Goal: Transaction & Acquisition: Purchase product/service

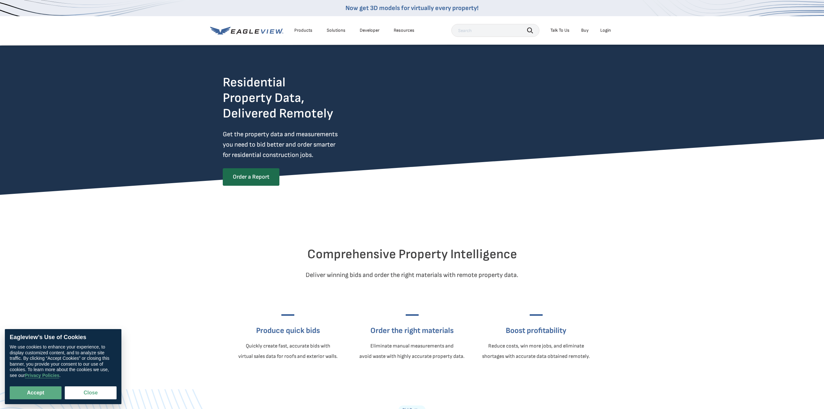
click at [610, 30] on div "Login" at bounding box center [605, 31] width 11 height 6
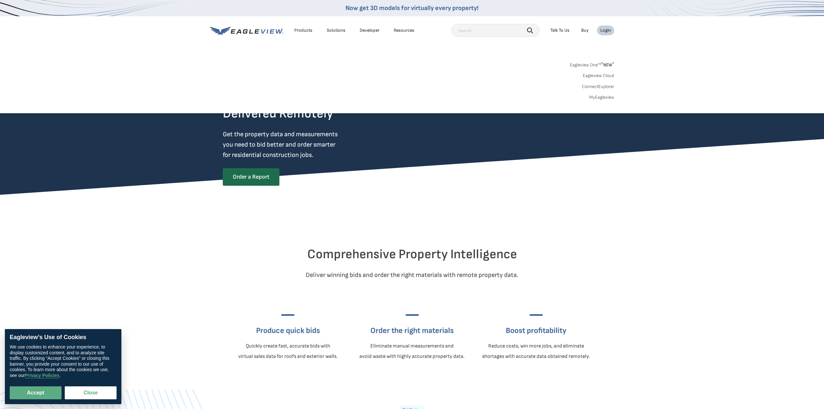
click at [606, 31] on div "Login" at bounding box center [605, 31] width 11 height 6
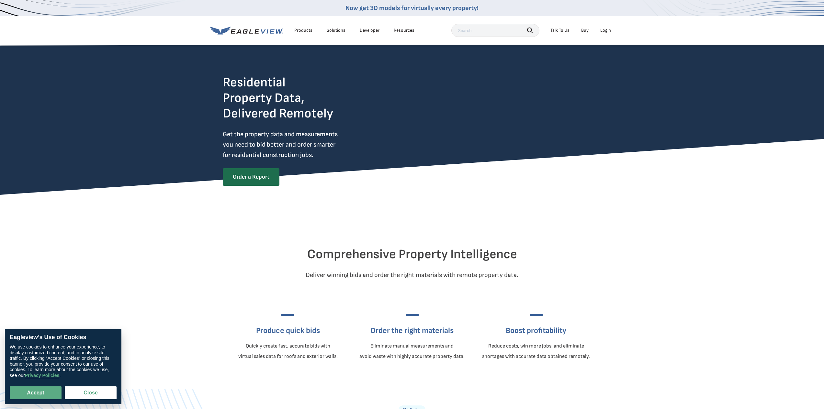
click at [605, 32] on div "Login" at bounding box center [605, 31] width 11 height 6
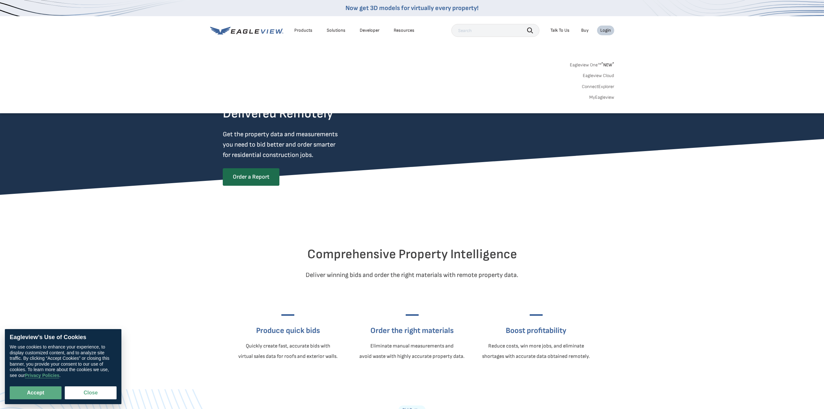
click at [598, 62] on link "Eagleview One™ * NEW *" at bounding box center [592, 63] width 44 height 7
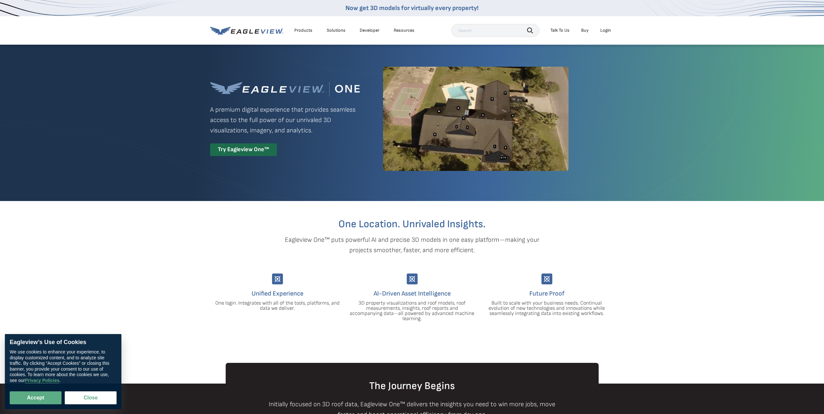
click at [606, 30] on div "Login" at bounding box center [605, 31] width 11 height 6
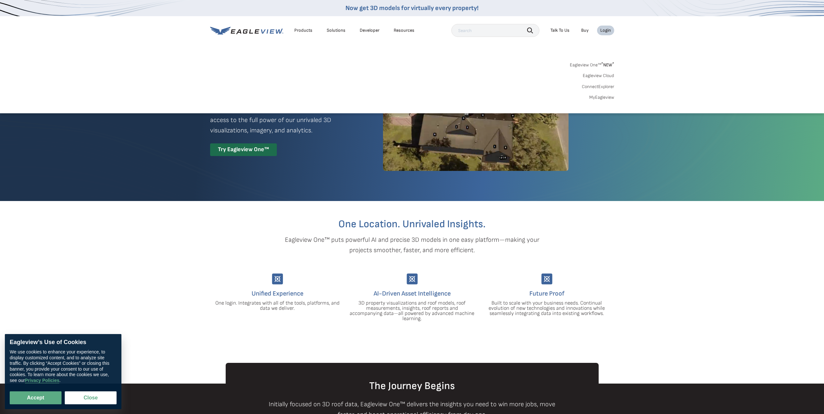
click at [605, 95] on link "MyEagleview" at bounding box center [601, 97] width 25 height 6
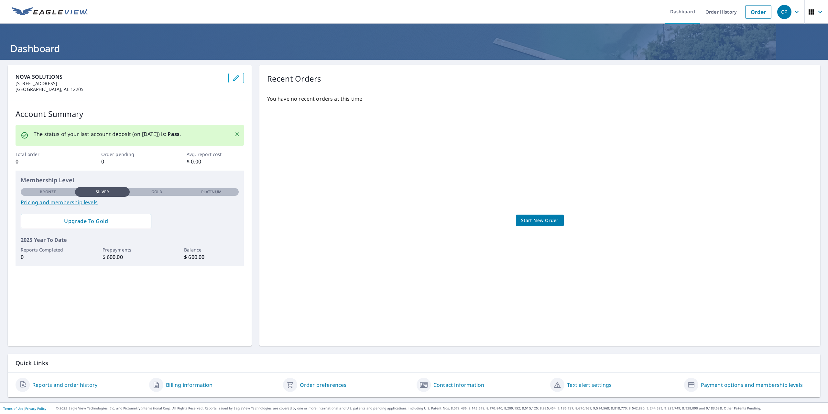
click at [48, 203] on link "Pricing and membership levels" at bounding box center [130, 202] width 218 height 8
click at [538, 215] on link "Start New Order" at bounding box center [540, 221] width 48 height 12
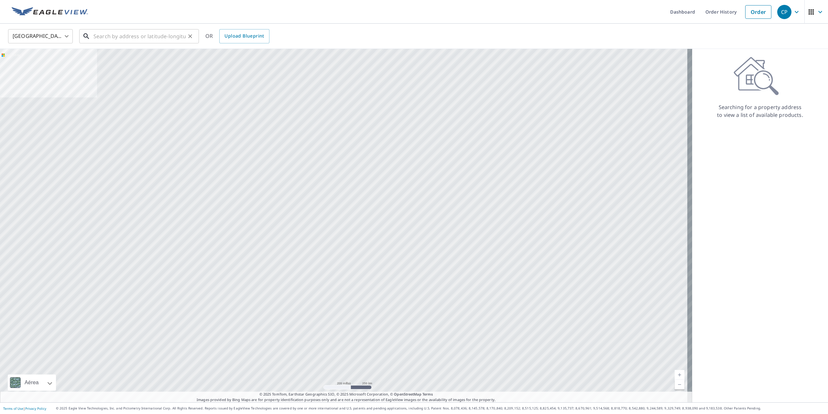
click at [177, 39] on input "text" at bounding box center [140, 36] width 92 height 18
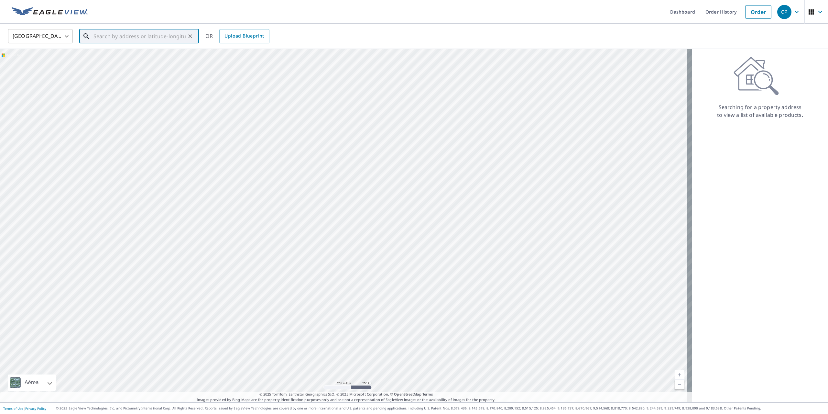
paste input "Admin@nova-solutions.us"
drag, startPoint x: 174, startPoint y: 38, endPoint x: 70, endPoint y: 37, distance: 104.9
click at [70, 37] on div "United States US ​ Admin@nova-solutions.us ​ Match not found OR Upload Blueprint" at bounding box center [411, 35] width 817 height 15
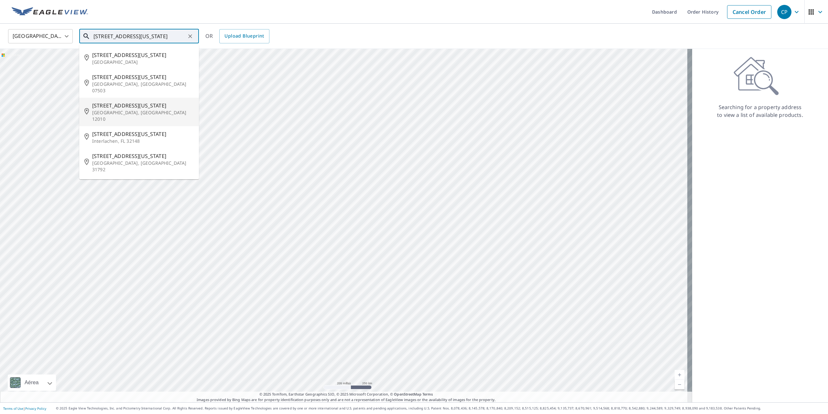
click at [119, 102] on span "133 Florida Ave" at bounding box center [143, 106] width 102 height 8
type input "133 Florida Ave Amsterdam, NY 12010"
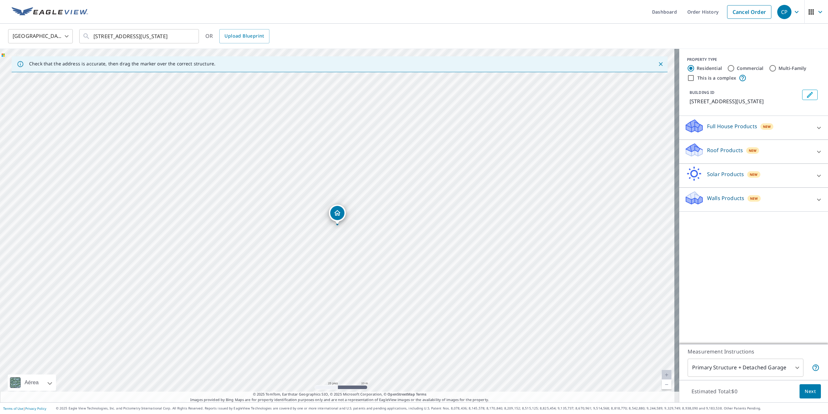
click at [717, 176] on p "Solar Products" at bounding box center [725, 174] width 37 height 8
click at [716, 149] on p "Roof Products" at bounding box center [725, 150] width 36 height 8
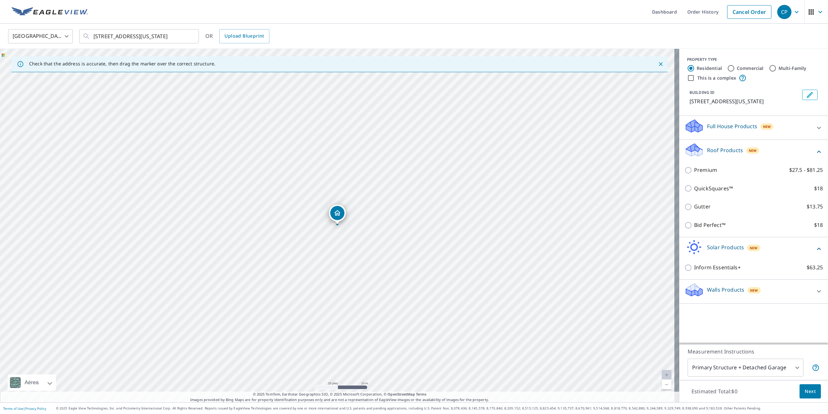
click at [690, 202] on div "Gutter $13.75" at bounding box center [754, 206] width 139 height 18
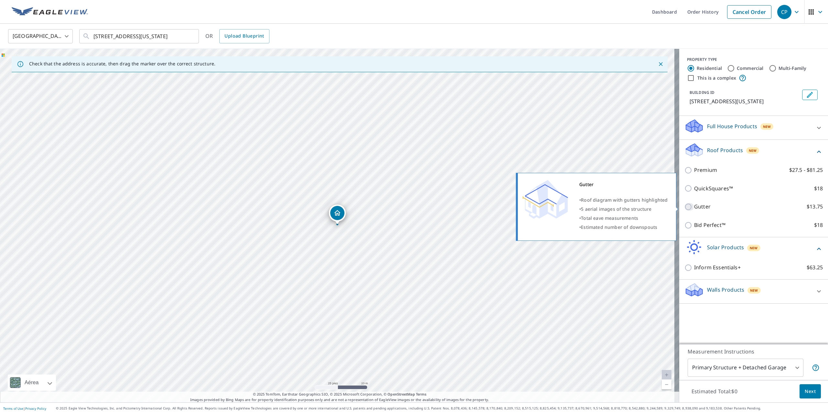
click at [685, 206] on input "Gutter $13.75" at bounding box center [690, 207] width 10 height 8
checkbox input "true"
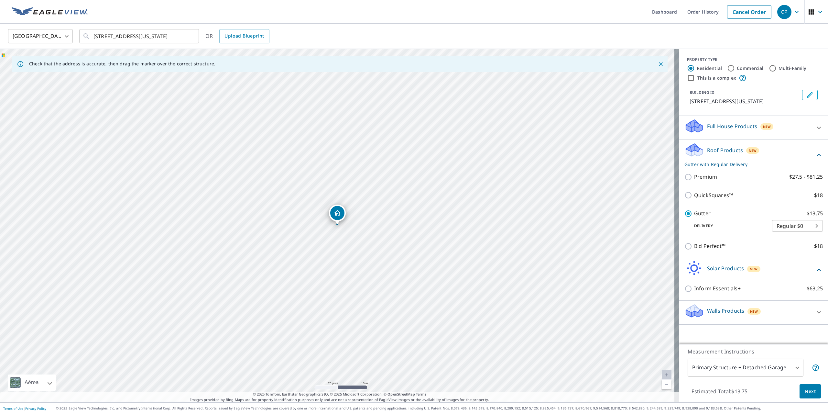
click at [806, 393] on span "Next" at bounding box center [810, 391] width 11 height 8
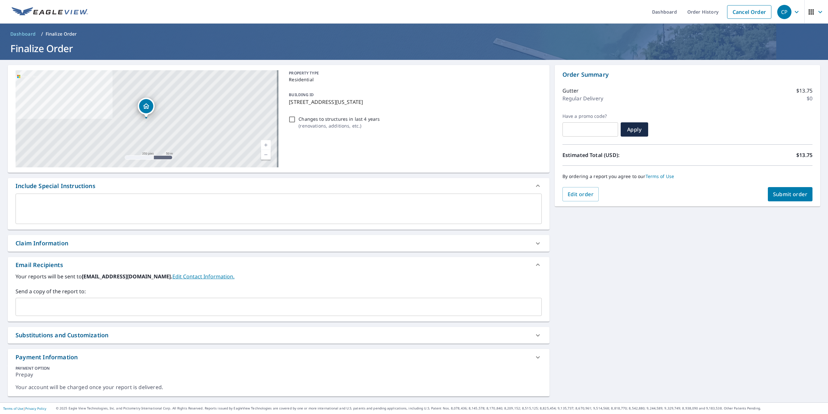
click at [165, 213] on textarea at bounding box center [278, 209] width 517 height 18
click at [788, 195] on span "Submit order" at bounding box center [790, 194] width 35 height 7
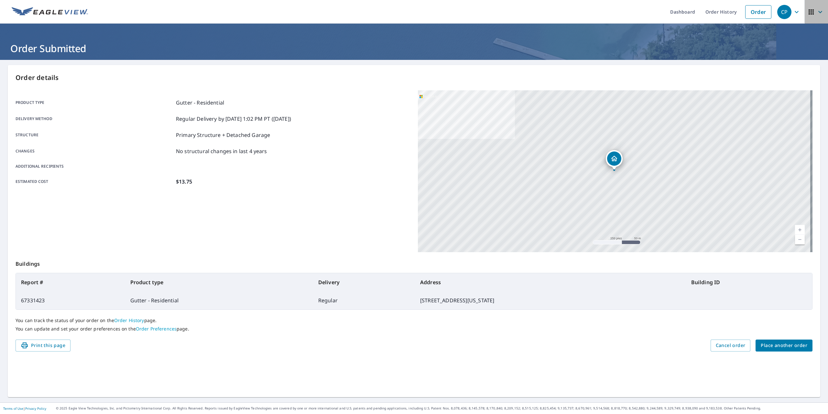
click at [813, 16] on span "button" at bounding box center [817, 12] width 18 height 16
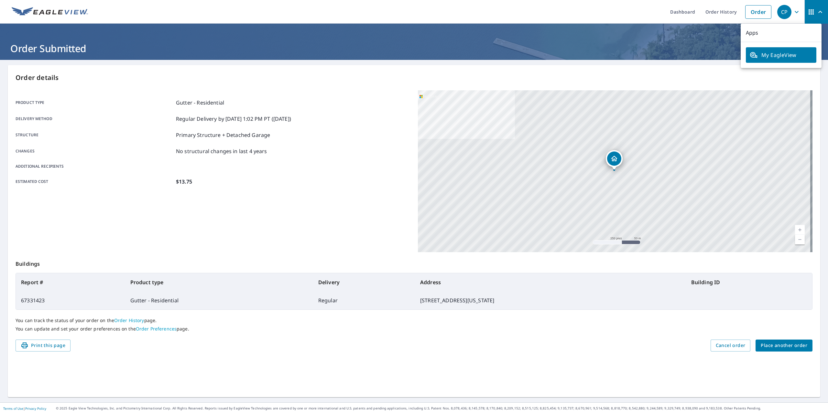
click at [786, 349] on span "Place another order" at bounding box center [784, 345] width 47 height 8
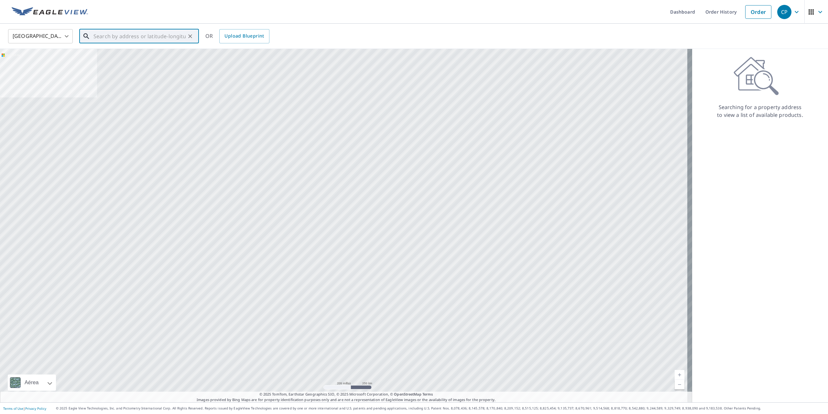
click at [102, 37] on input "text" at bounding box center [140, 36] width 92 height 18
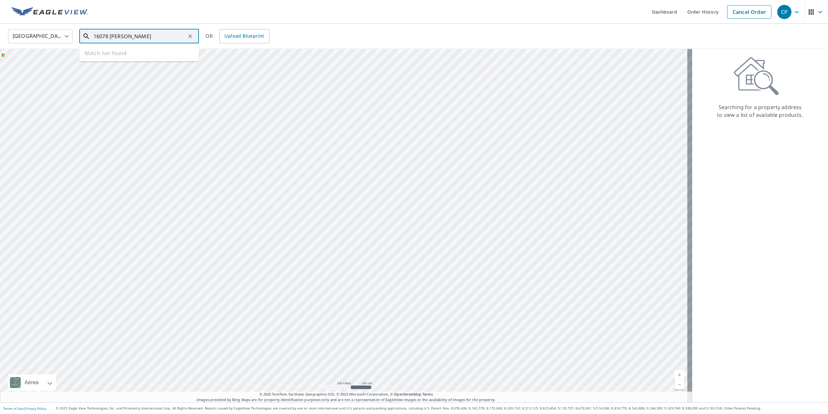
click at [114, 37] on input "16078 ae mullinix" at bounding box center [140, 36] width 92 height 18
click at [145, 57] on span "16078 A E Mullinix Rd" at bounding box center [143, 55] width 102 height 8
type input "16078 A E Mullinix Rd Woodbine, MD 21797"
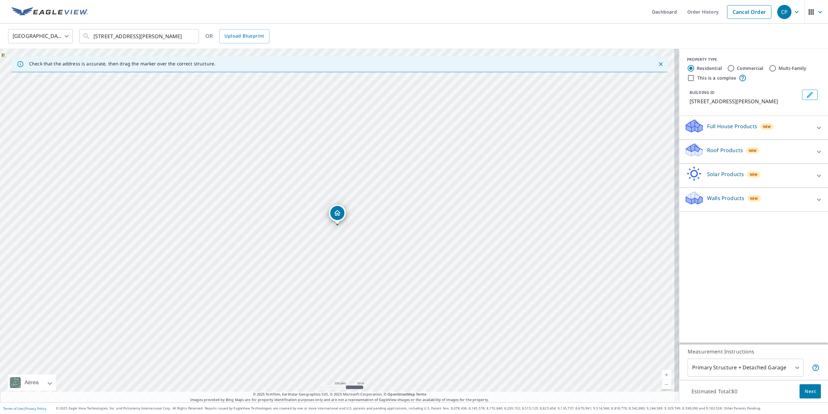
click at [738, 130] on p "Full House Products" at bounding box center [732, 126] width 50 height 8
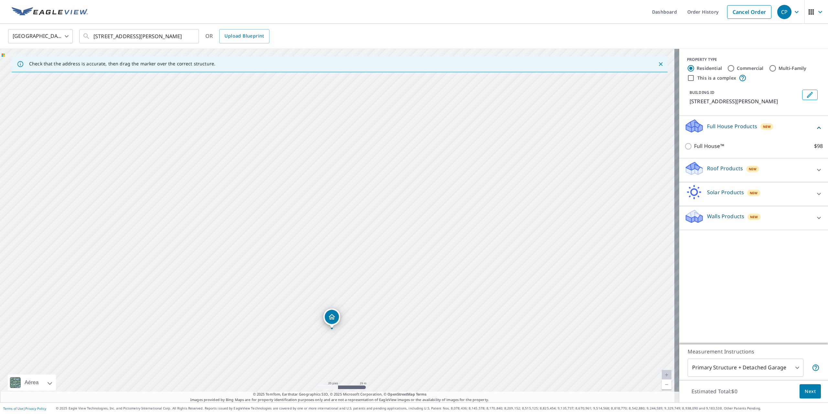
drag, startPoint x: 412, startPoint y: 235, endPoint x: 375, endPoint y: 191, distance: 57.2
click at [375, 191] on div "16078 A E Mullinix Rd Woodbine, MD 21797" at bounding box center [340, 225] width 680 height 353
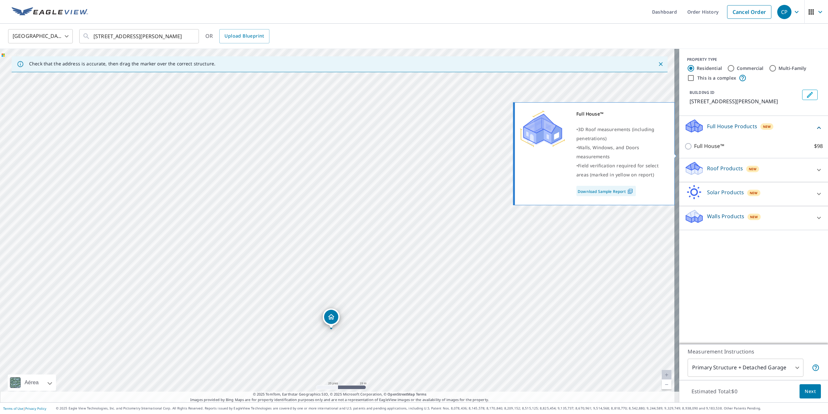
click at [703, 150] on p "Full House™" at bounding box center [709, 146] width 30 height 8
click at [694, 150] on input "Full House™ $98" at bounding box center [690, 146] width 10 height 8
checkbox input "true"
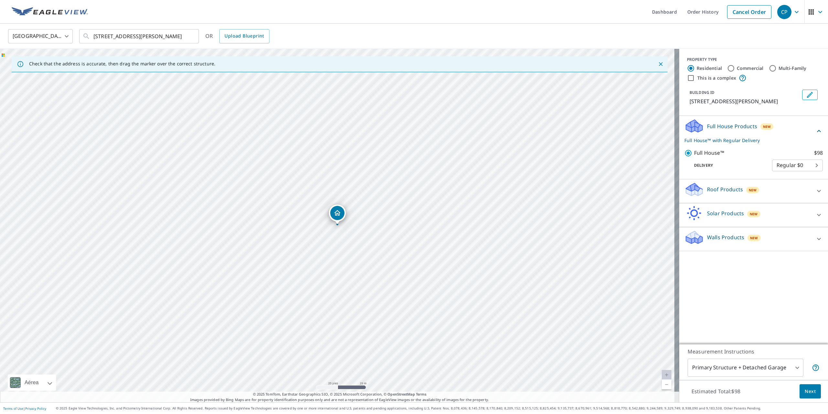
click at [802, 172] on body "CP CP Dashboard Order History Cancel Order CP United States US ​ 16078 A E Mull…" at bounding box center [414, 207] width 828 height 414
click at [807, 389] on div at bounding box center [414, 207] width 828 height 414
click at [806, 390] on span "Next" at bounding box center [810, 391] width 11 height 8
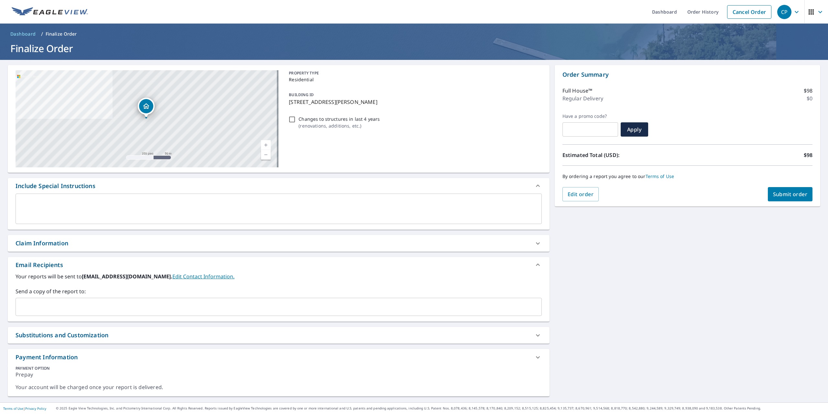
click at [295, 121] on div "Changes to structures in last 4 years ( renovations, additions, etc. )" at bounding box center [413, 122] width 255 height 17
drag, startPoint x: 293, startPoint y: 117, endPoint x: 293, endPoint y: 121, distance: 4.5
click at [293, 121] on input "Changes to structures in last 4 years ( renovations, additions, etc. )" at bounding box center [292, 120] width 8 height 8
checkbox input "true"
click at [455, 146] on div "PROPERTY TYPE Residential BUILDING ID 16078 A E Mullinix Rd, Woodbine, MD, 2179…" at bounding box center [413, 118] width 255 height 97
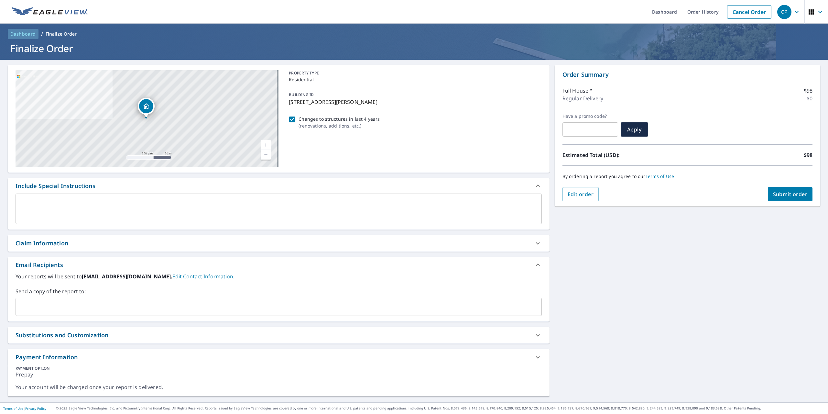
click at [24, 35] on span "Dashboard" at bounding box center [23, 34] width 26 height 6
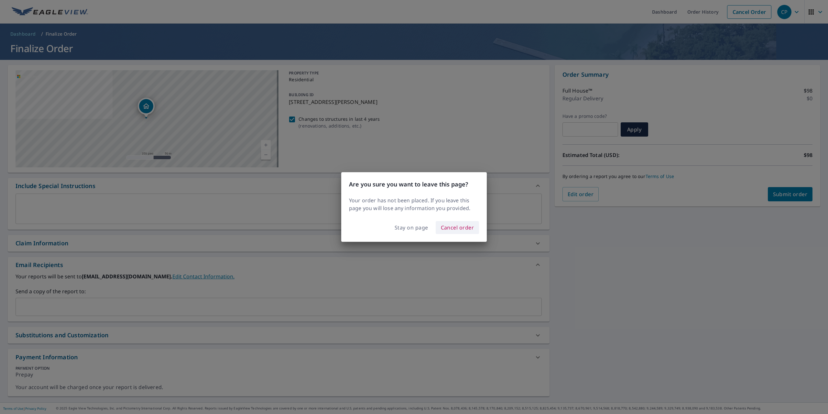
click at [457, 230] on span "Cancel order" at bounding box center [457, 227] width 33 height 9
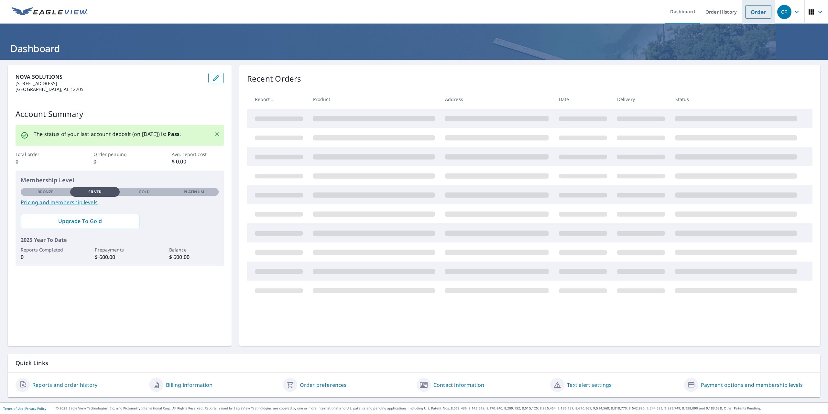
click at [760, 11] on link "Order" at bounding box center [759, 12] width 26 height 14
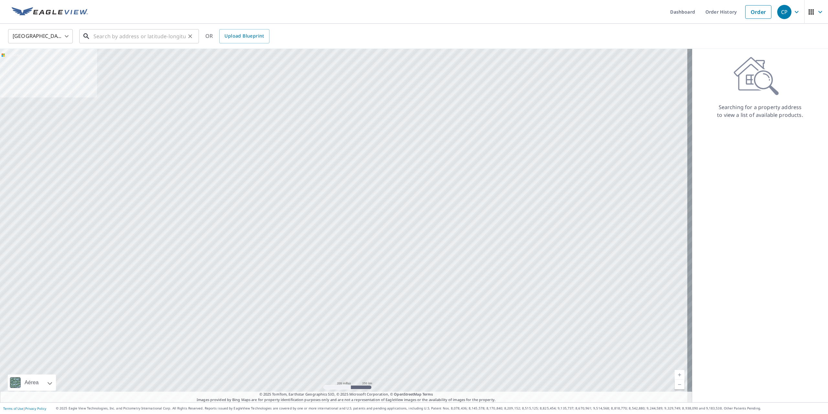
click at [122, 43] on input "text" at bounding box center [140, 36] width 92 height 18
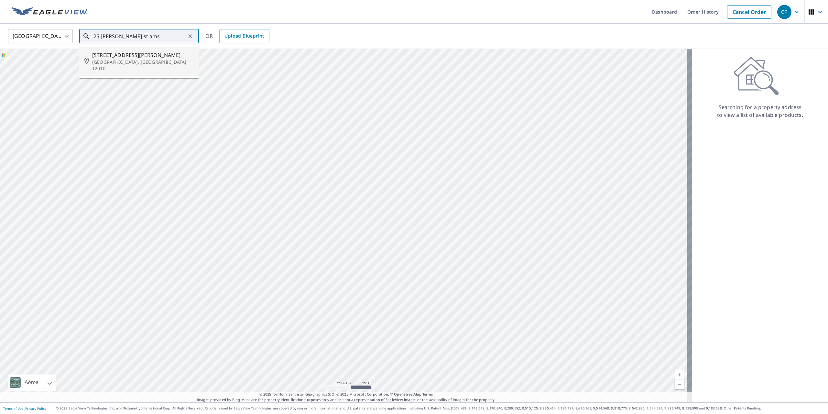
click at [149, 50] on li "25 Caroline St Amsterdam, NY 12010" at bounding box center [139, 61] width 120 height 28
type input "25 Caroline St Amsterdam, NY 12010"
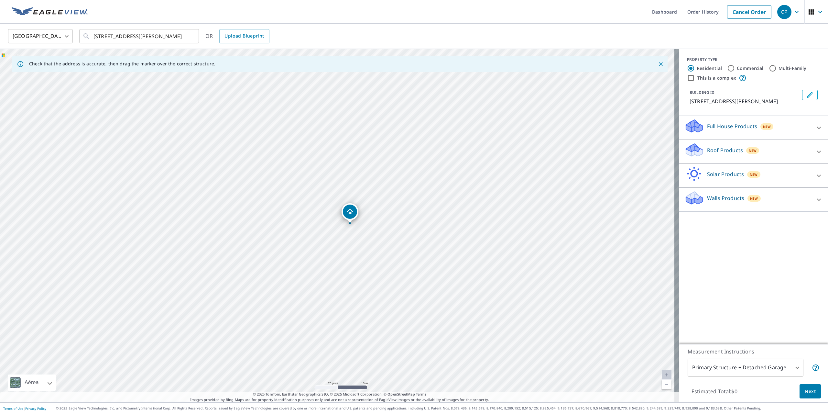
click at [737, 127] on p "Full House Products" at bounding box center [732, 126] width 50 height 8
click at [738, 127] on p "Full House Products" at bounding box center [732, 126] width 50 height 8
click at [735, 150] on p "Roof Products" at bounding box center [725, 150] width 36 height 8
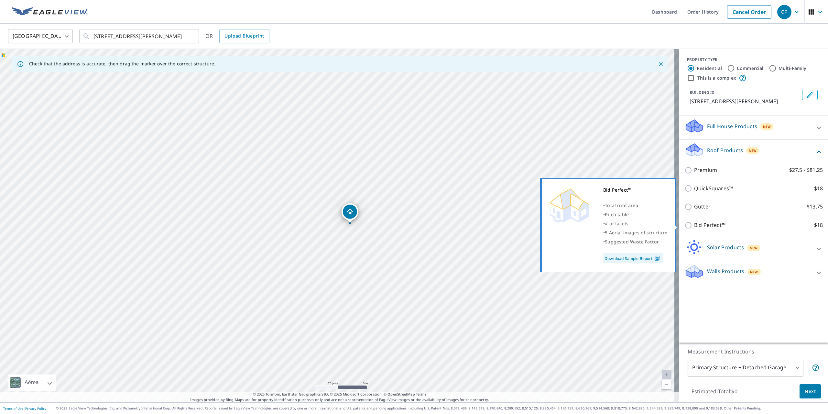
click at [656, 260] on img at bounding box center [657, 258] width 9 height 6
click at [621, 259] on link "Download Sample Report" at bounding box center [634, 258] width 60 height 10
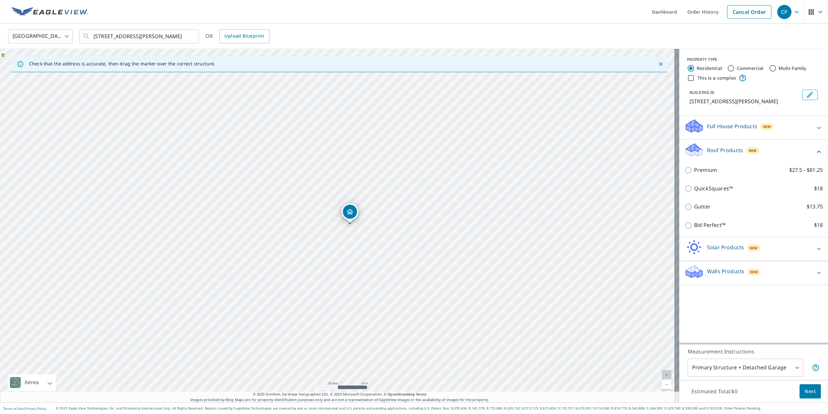
click at [100, 19] on ul "Dashboard Order History Cancel Order" at bounding box center [433, 12] width 683 height 24
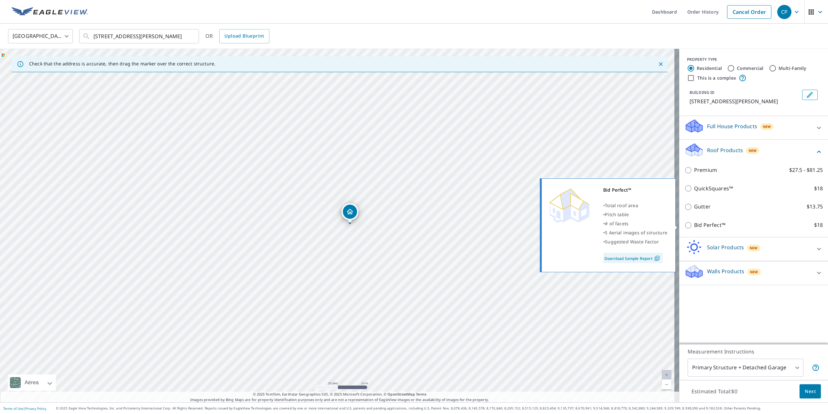
click at [685, 225] on input "Bid Perfect™ $18" at bounding box center [690, 225] width 10 height 8
checkbox input "true"
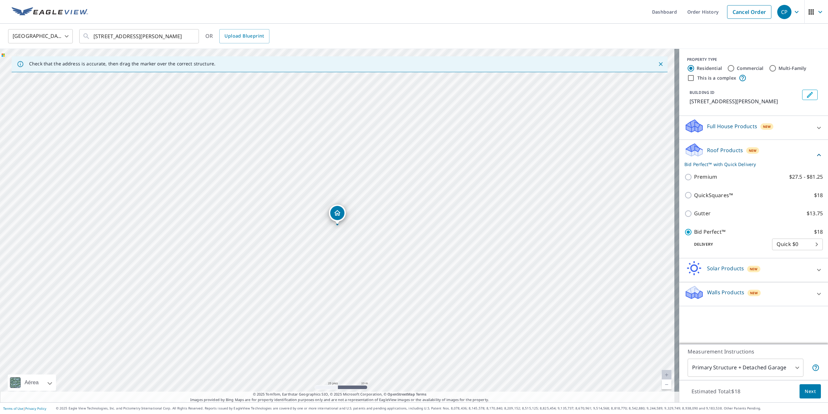
click at [636, 23] on ul "Dashboard Order History Cancel Order" at bounding box center [433, 12] width 683 height 24
click at [785, 246] on body "CP CP Dashboard Order History Cancel Order CP United States US ​ 25 Caroline St…" at bounding box center [414, 207] width 828 height 414
click at [740, 41] on div at bounding box center [414, 207] width 828 height 414
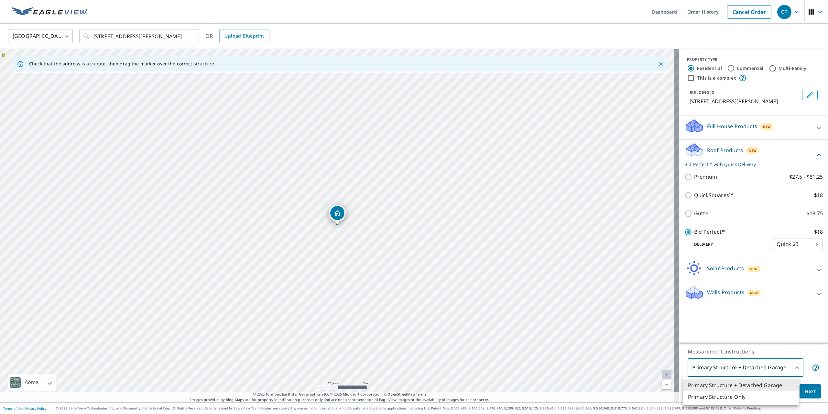
click at [759, 369] on body "CP CP Dashboard Order History Cancel Order CP United States US ​ 25 Caroline St…" at bounding box center [414, 207] width 828 height 414
click at [758, 393] on li "Primary Structure Only" at bounding box center [741, 397] width 116 height 12
click at [767, 365] on body "CP CP Dashboard Order History Cancel Order CP United States US ​ 25 Caroline St…" at bounding box center [414, 207] width 828 height 414
click at [766, 386] on li "Primary Structure + Detached Garage" at bounding box center [741, 385] width 116 height 12
type input "1"
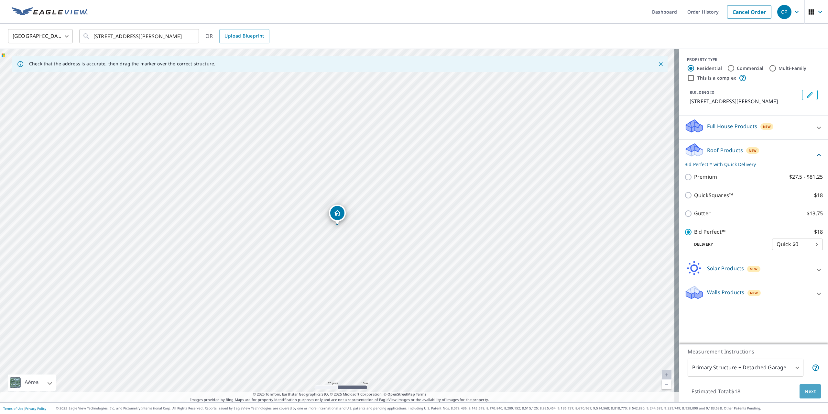
click at [805, 390] on span "Next" at bounding box center [810, 391] width 11 height 8
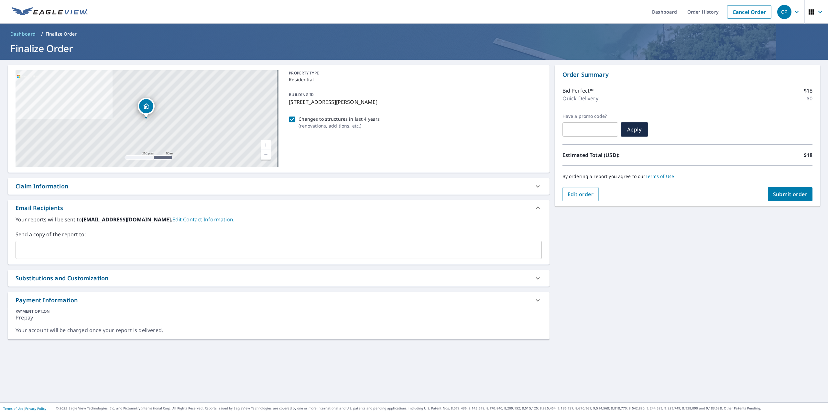
click at [288, 122] on input "Changes to structures in last 4 years ( renovations, additions, etc. )" at bounding box center [292, 120] width 8 height 8
checkbox input "false"
click at [66, 249] on input "text" at bounding box center [273, 250] width 511 height 12
drag, startPoint x: 87, startPoint y: 360, endPoint x: 89, endPoint y: 354, distance: 5.5
click at [88, 359] on div "25 Caroline St Amsterdam, NY 12010 Aérea Carretera Un mapa de carreteras estánd…" at bounding box center [279, 231] width 542 height 332
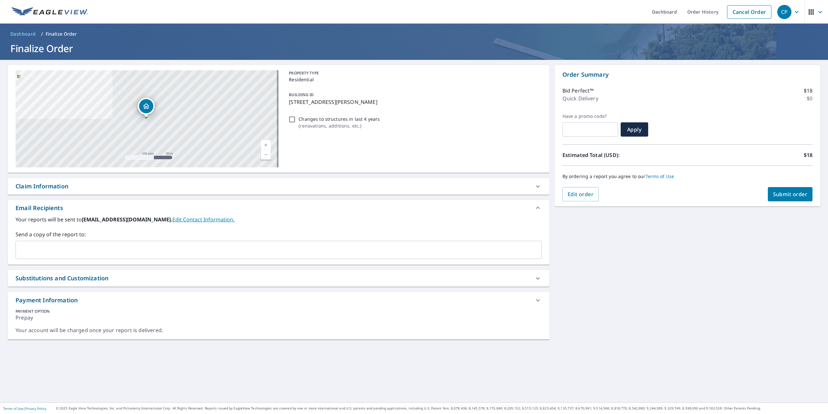
click at [786, 202] on div "Order Summary Bid Perfect™ $18 Quick Delivery $0 Have a promo code? ​ Apply Est…" at bounding box center [688, 135] width 266 height 141
click at [796, 191] on span "Submit order" at bounding box center [790, 194] width 35 height 7
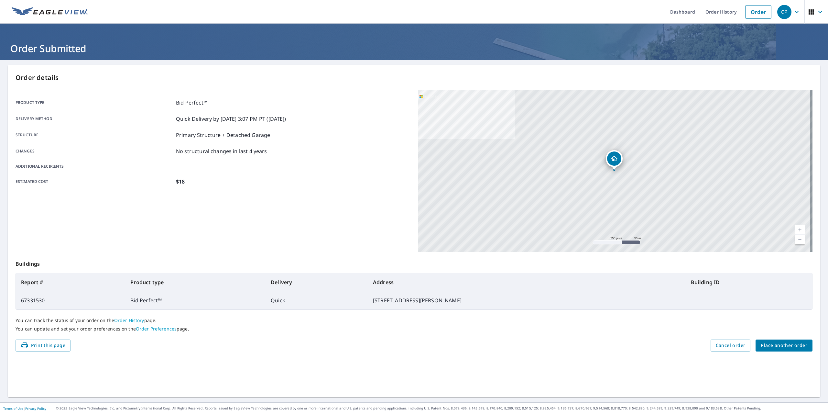
click at [277, 183] on div "Estimated cost $18" at bounding box center [213, 182] width 395 height 8
click at [797, 347] on span "Place another order" at bounding box center [784, 345] width 47 height 8
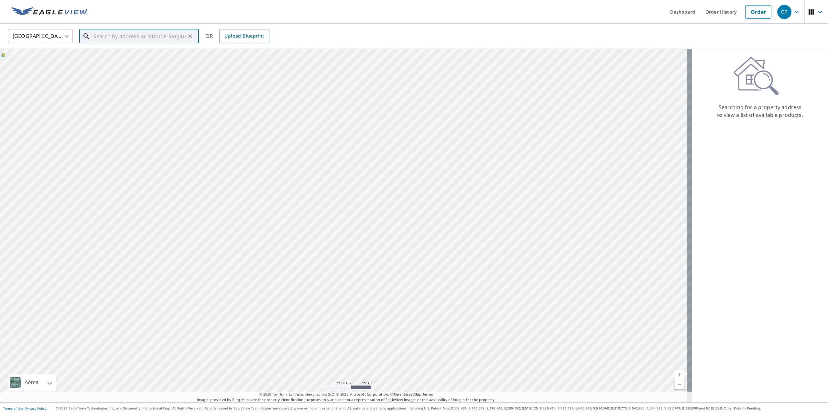
click at [99, 38] on input "text" at bounding box center [140, 36] width 92 height 18
click at [716, 12] on link "Order History" at bounding box center [722, 12] width 42 height 24
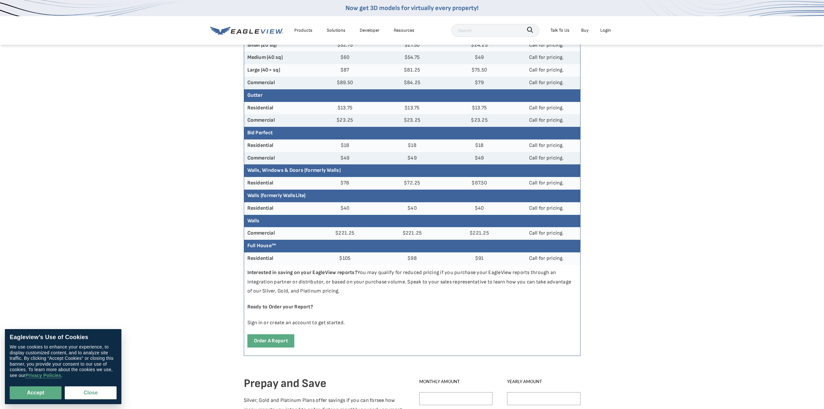
scroll to position [129, 0]
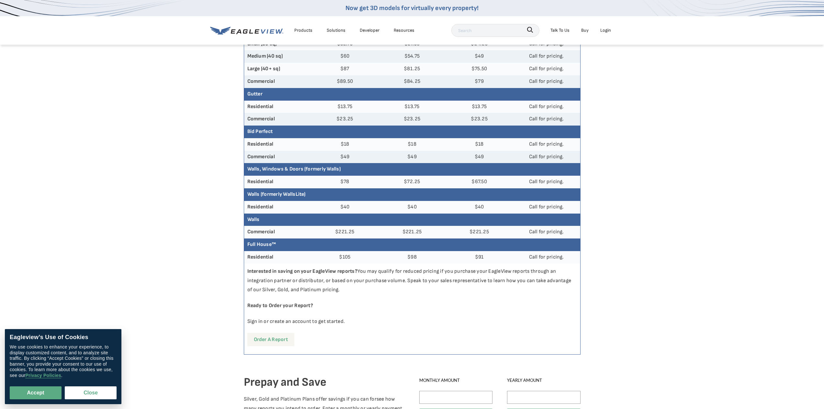
click at [280, 337] on link "Order a report" at bounding box center [270, 339] width 47 height 13
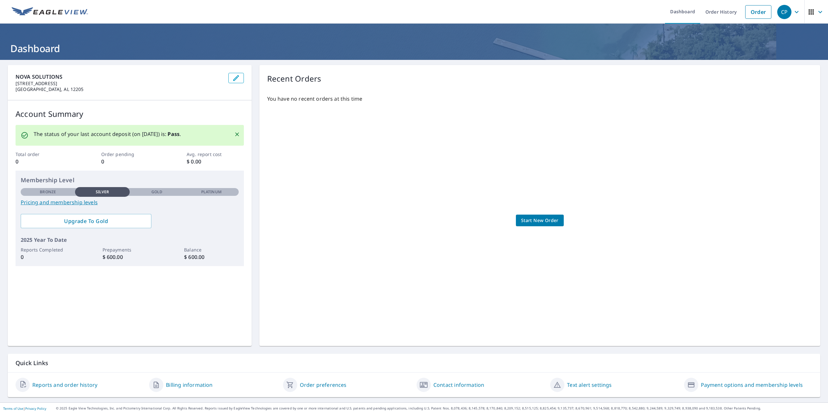
click at [220, 98] on div "NOVA SOLUTIONS 31 Fairfield Ave ALBANY, AL 12205" at bounding box center [130, 82] width 244 height 35
click at [546, 224] on span "Start New Order" at bounding box center [540, 220] width 38 height 8
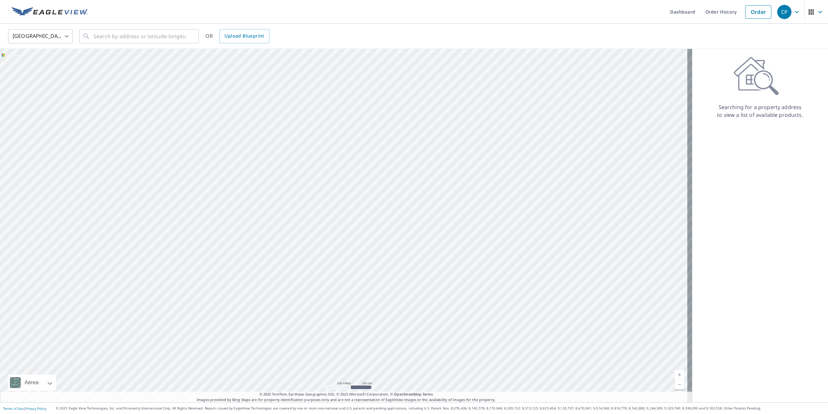
click at [88, 45] on div "United States US ​ ​ OR Upload Blueprint" at bounding box center [414, 36] width 828 height 25
click at [129, 34] on input "text" at bounding box center [140, 36] width 92 height 18
click at [114, 37] on input "text" at bounding box center [140, 36] width 92 height 18
paste input "133 Florida Ave Amsterdam, NY, 12010"
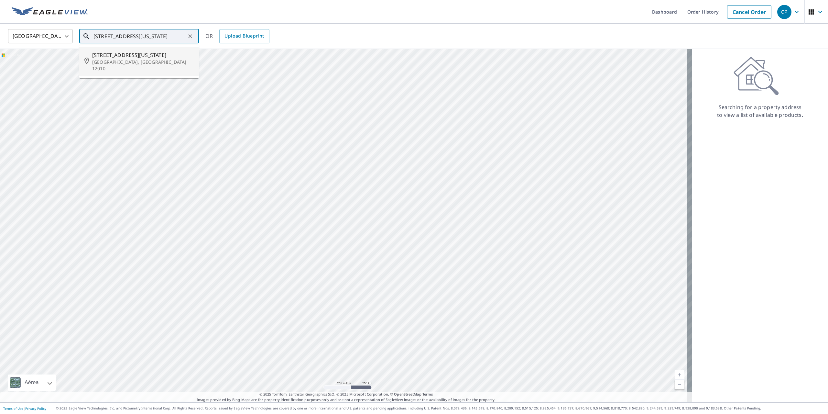
click at [105, 56] on span "133 Florida Ave" at bounding box center [143, 55] width 102 height 8
type input "133 Florida Ave Amsterdam, NY 12010"
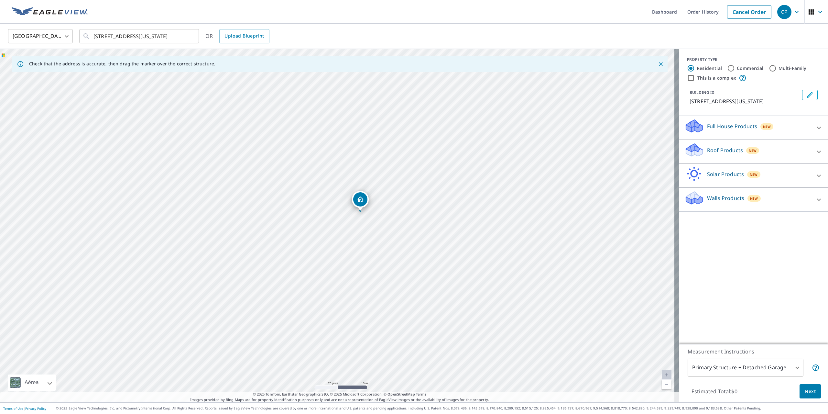
click at [362, 201] on icon "Dropped pin, building 1, Residential property, 133 Florida Ave Amsterdam, NY 12…" at bounding box center [360, 199] width 6 height 6
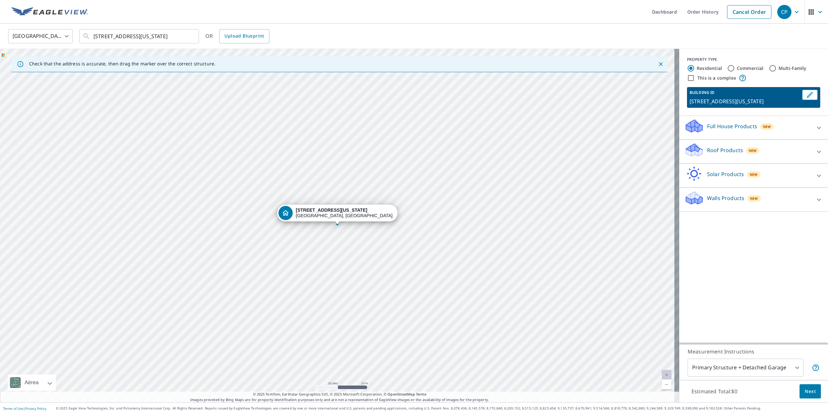
click at [812, 123] on div at bounding box center [820, 128] width 16 height 16
click at [809, 128] on div "Full House Products New" at bounding box center [750, 127] width 131 height 18
click at [806, 161] on div "Roof Products New" at bounding box center [748, 151] width 127 height 18
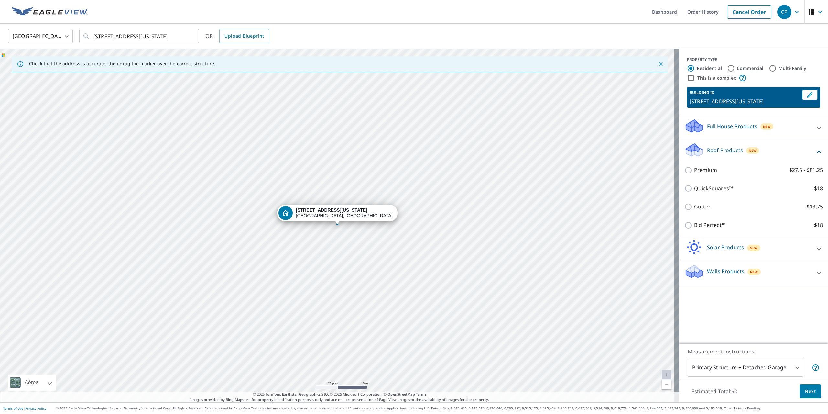
click at [817, 150] on icon at bounding box center [820, 152] width 8 height 8
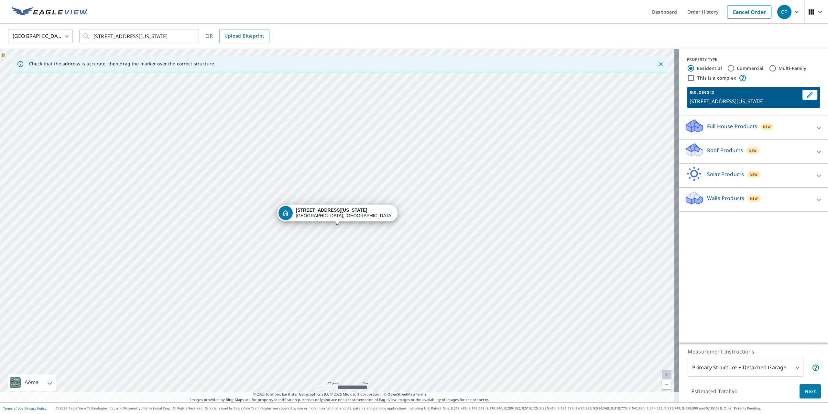
click at [809, 170] on div "Solar Products New" at bounding box center [754, 175] width 139 height 18
click at [809, 170] on div "Solar Products New" at bounding box center [750, 175] width 131 height 18
click at [812, 196] on div at bounding box center [820, 200] width 16 height 16
click at [809, 196] on div "Walls Products New" at bounding box center [750, 199] width 131 height 18
click at [812, 146] on div at bounding box center [820, 152] width 16 height 16
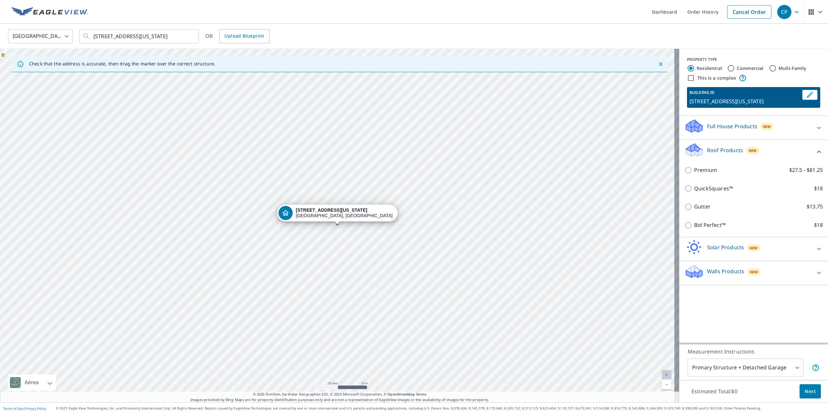
click at [816, 127] on icon at bounding box center [820, 128] width 8 height 8
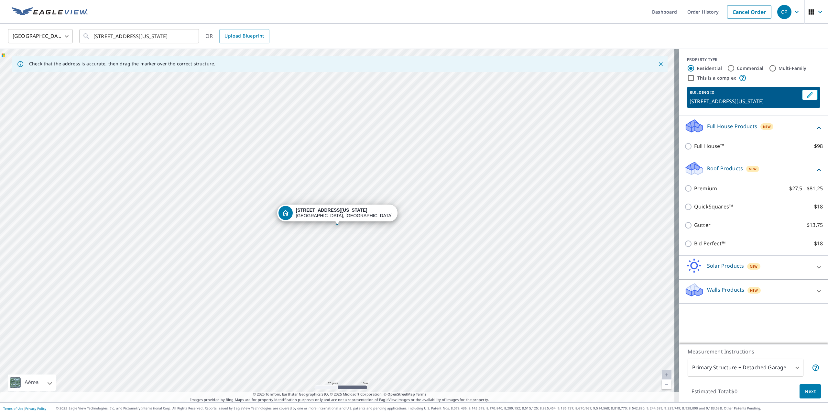
click at [772, 43] on div "United States US ​ 133 Florida Ave Amsterdam, NY 12010 ​ OR Upload Blueprint" at bounding box center [411, 35] width 817 height 15
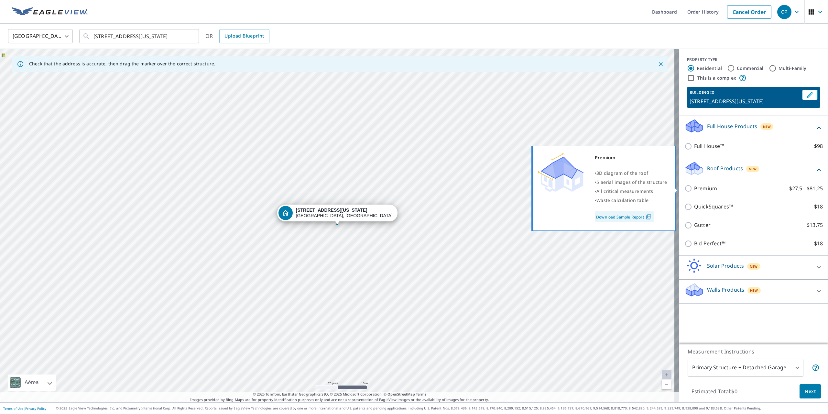
click at [647, 219] on img at bounding box center [649, 217] width 9 height 6
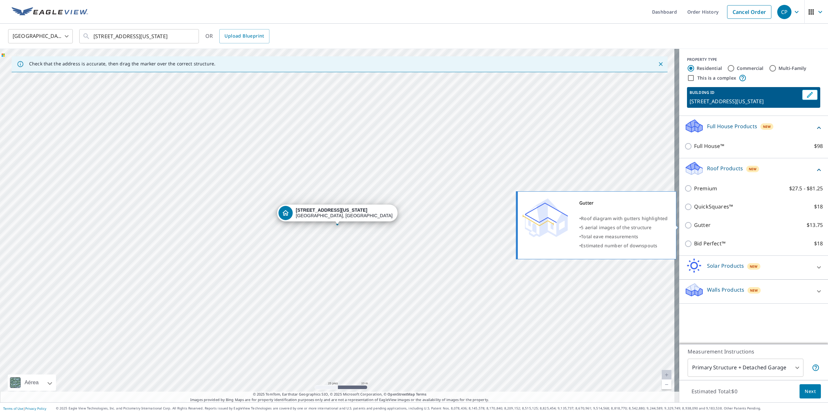
click at [685, 226] on input "Gutter $13.75" at bounding box center [690, 225] width 10 height 8
checkbox input "true"
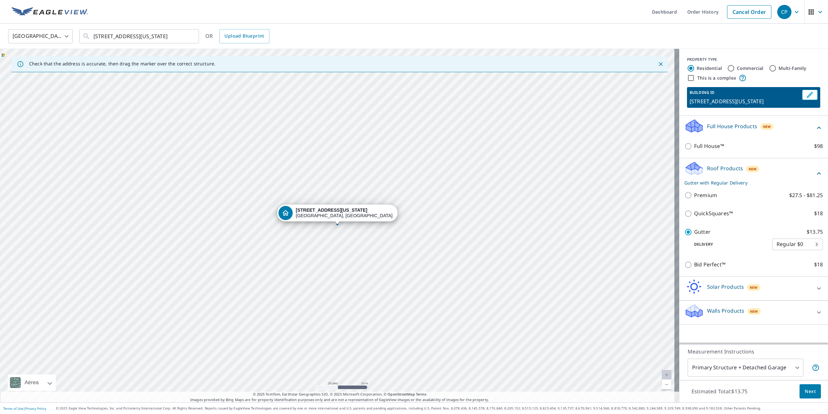
click at [805, 244] on body "CP CP Dashboard Order History Cancel Order CP United States US ​ 133 Florida Av…" at bounding box center [414, 207] width 828 height 414
click at [805, 244] on li "Regular $0" at bounding box center [793, 245] width 51 height 12
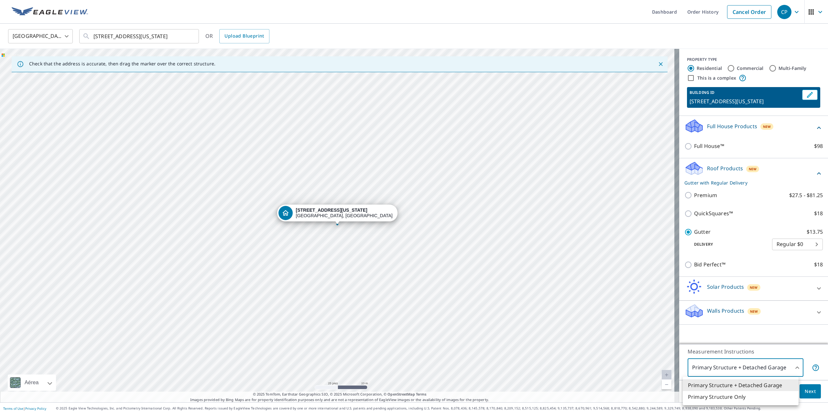
click at [790, 366] on body "CP CP Dashboard Order History Cancel Order CP United States US ​ 133 Florida Av…" at bounding box center [414, 207] width 828 height 414
click at [745, 395] on li "Primary Structure Only" at bounding box center [741, 397] width 116 height 12
click at [775, 363] on body "CP CP Dashboard Order History Cancel Order CP United States US ​ 133 Florida Av…" at bounding box center [414, 207] width 828 height 414
click at [771, 381] on li "Primary Structure + Detached Garage" at bounding box center [741, 385] width 116 height 12
click at [820, 354] on div "Measurement Instructions Primary Structure + Detached Garage 1 ​" at bounding box center [754, 362] width 149 height 36
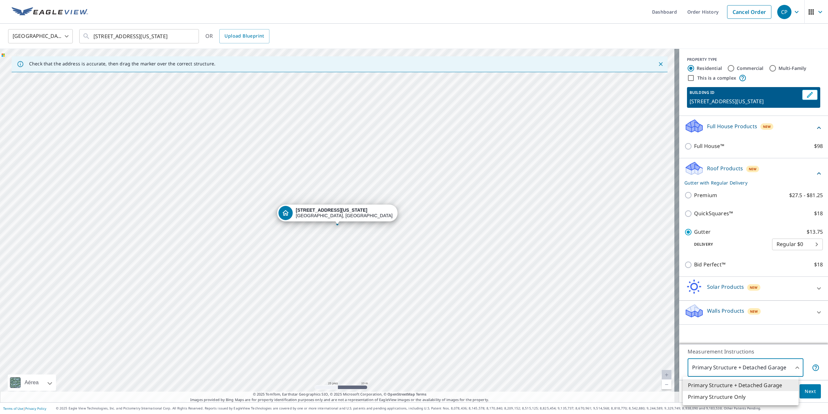
click at [753, 368] on body "CP CP Dashboard Order History Cancel Order CP United States US ​ 133 Florida Av…" at bounding box center [414, 207] width 828 height 414
click at [752, 399] on li "Primary Structure Only" at bounding box center [741, 397] width 116 height 12
click at [764, 372] on body "CP CP Dashboard Order History Cancel Order CP United States US ​ 133 Florida Av…" at bounding box center [414, 207] width 828 height 414
click at [760, 383] on li "Primary Structure + Detached Garage" at bounding box center [741, 385] width 116 height 12
type input "1"
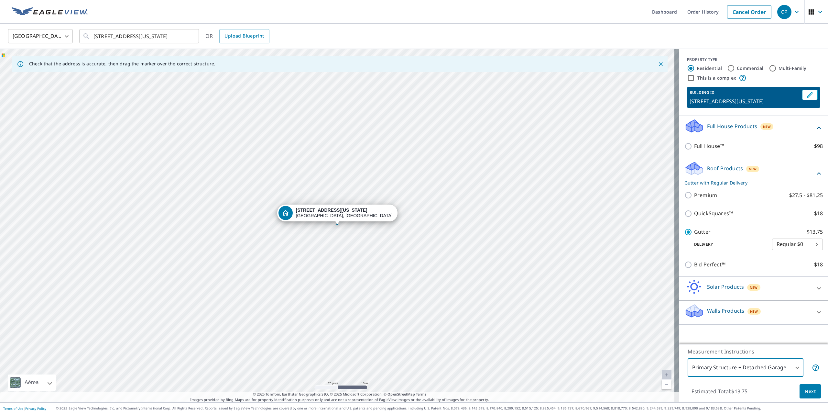
click at [760, 382] on div "Estimated Total: $13.75 Next" at bounding box center [754, 391] width 149 height 23
click at [807, 389] on span "Next" at bounding box center [810, 391] width 11 height 8
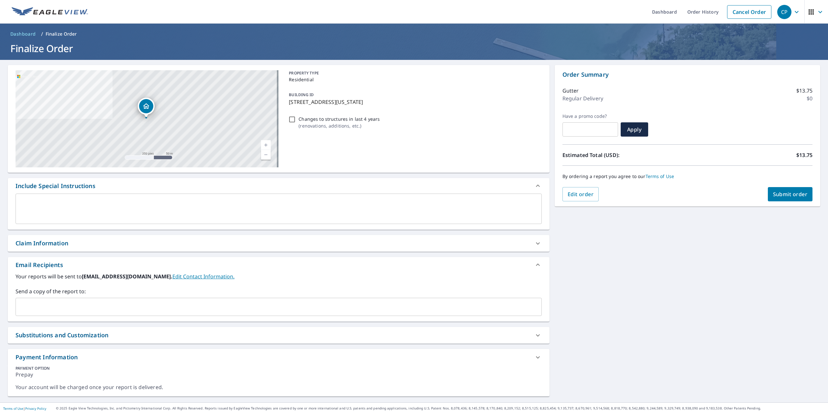
click at [741, 228] on div "133 Florida Ave Amsterdam, NY 12010 Aérea Carretera Un mapa de carreteras están…" at bounding box center [414, 231] width 828 height 342
click at [201, 277] on link "Edit Contact Information." at bounding box center [203, 276] width 62 height 7
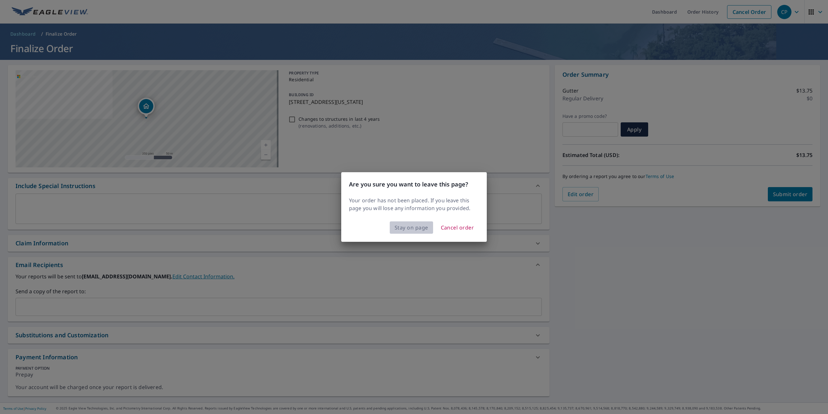
click at [418, 228] on span "Stay on page" at bounding box center [412, 227] width 34 height 9
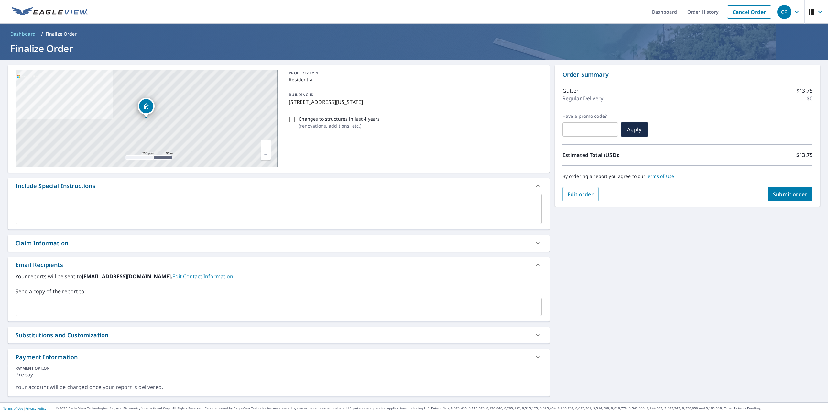
click at [180, 273] on link "Edit Contact Information." at bounding box center [203, 276] width 62 height 7
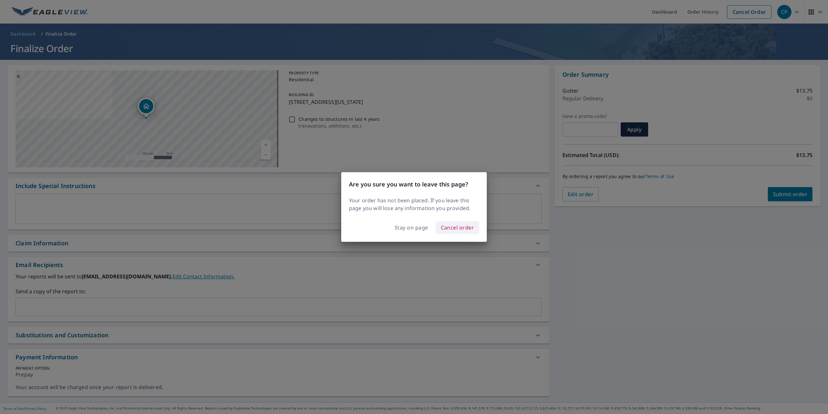
click at [456, 226] on span "Cancel order" at bounding box center [457, 227] width 33 height 9
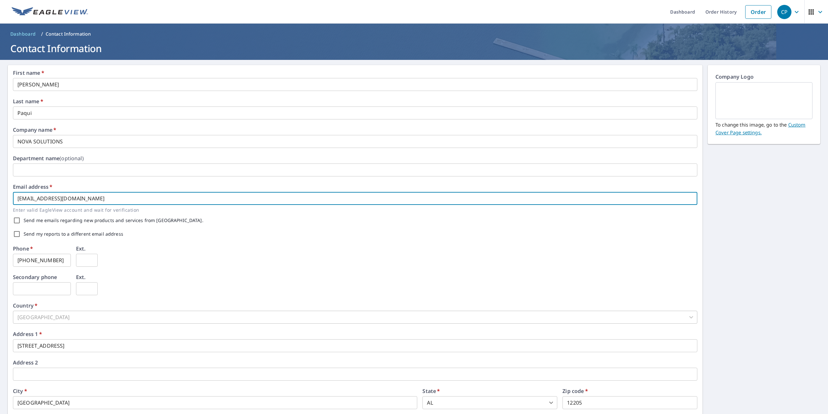
drag, startPoint x: 98, startPoint y: 198, endPoint x: 0, endPoint y: 199, distance: 98.1
click at [0, 199] on div "First name   * Cecilia ​ Last name   * Paqui ​ Company name   * NOVA SOLUTIONS …" at bounding box center [414, 249] width 828 height 379
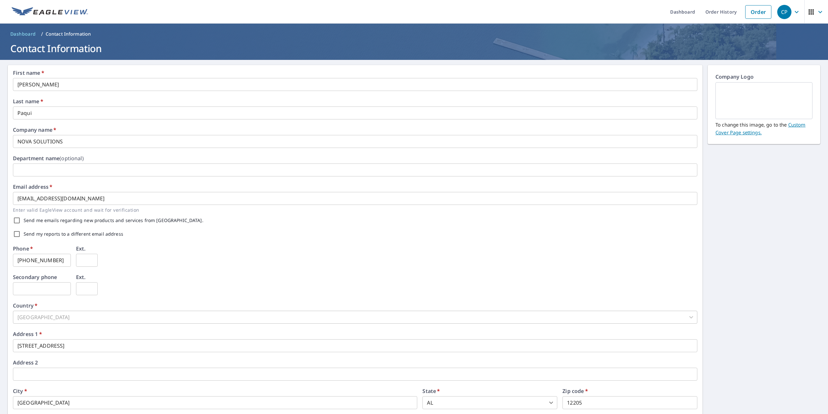
click at [173, 248] on div "Phone   * 518-598-5156 ​ Ext. ​" at bounding box center [355, 260] width 685 height 28
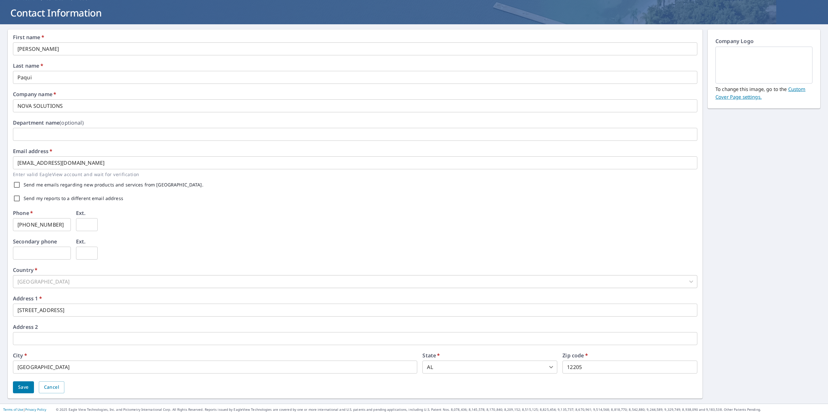
scroll to position [37, 0]
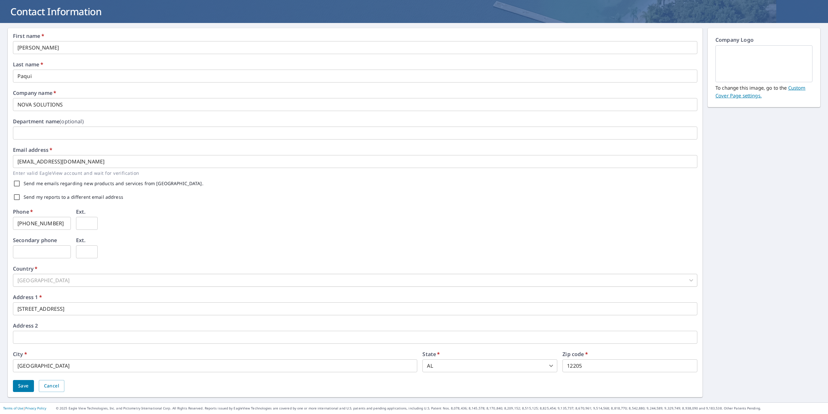
click at [20, 382] on span "Save" at bounding box center [23, 386] width 11 height 8
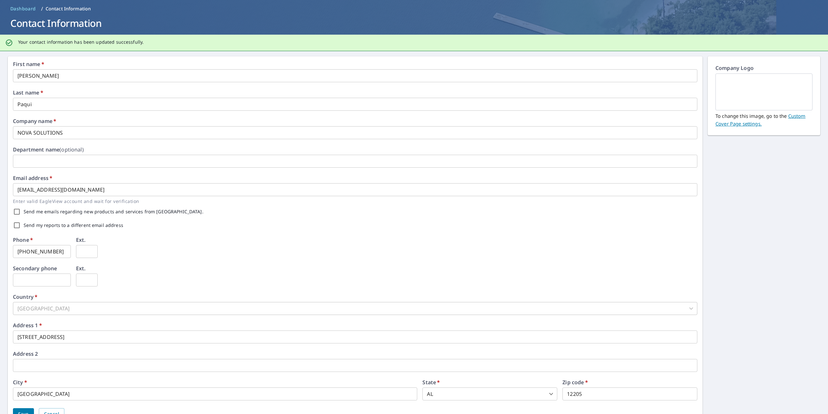
scroll to position [0, 0]
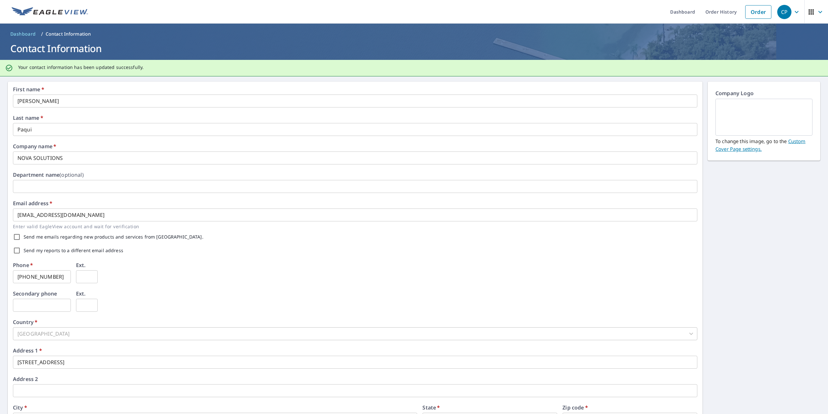
click at [16, 249] on input "Send my reports to a different email address" at bounding box center [17, 251] width 14 height 14
click at [14, 250] on input "Send my reports to a different email address" at bounding box center [17, 251] width 14 height 14
checkbox input "false"
click at [16, 235] on input "Send me emails regarding new products and services from EagleView." at bounding box center [17, 237] width 14 height 14
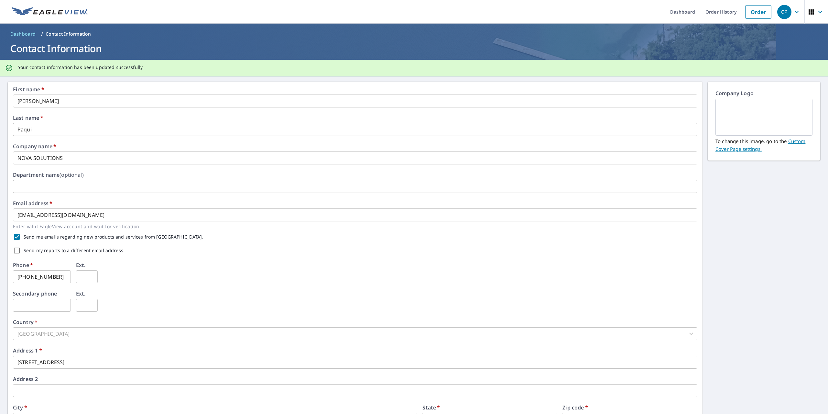
checkbox input "false"
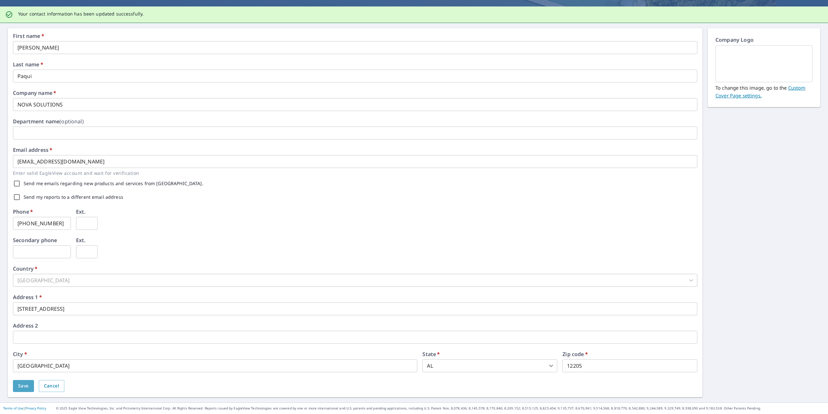
click at [17, 383] on button "Save" at bounding box center [23, 386] width 21 height 12
